Goal: Use online tool/utility

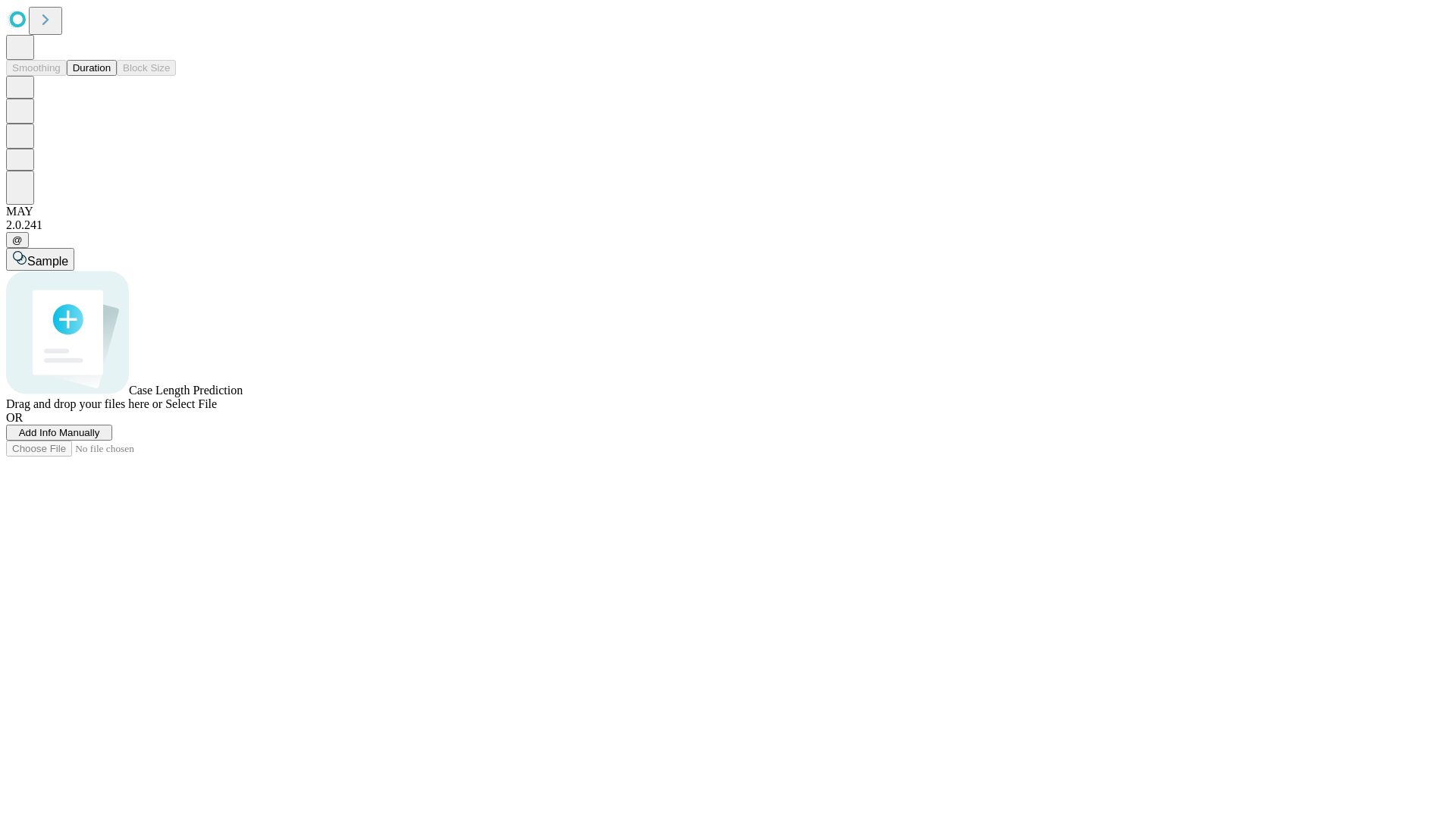
click at [110, 76] on button "Duration" at bounding box center [92, 67] width 50 height 16
click at [69, 255] on span "Sample" at bounding box center [47, 262] width 41 height 13
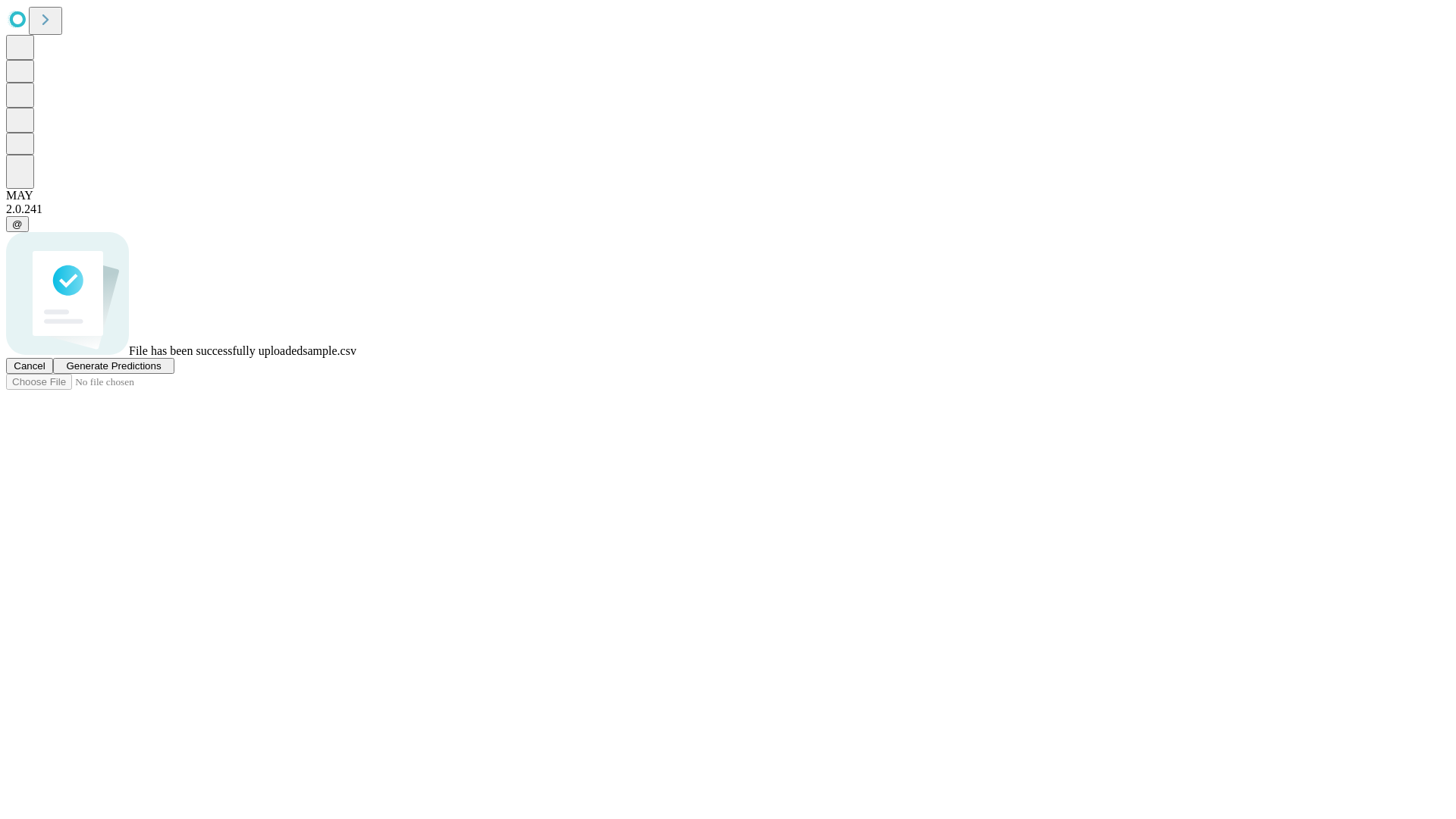
click at [161, 372] on span "Generate Predictions" at bounding box center [114, 366] width 95 height 11
